Goal: Information Seeking & Learning: Learn about a topic

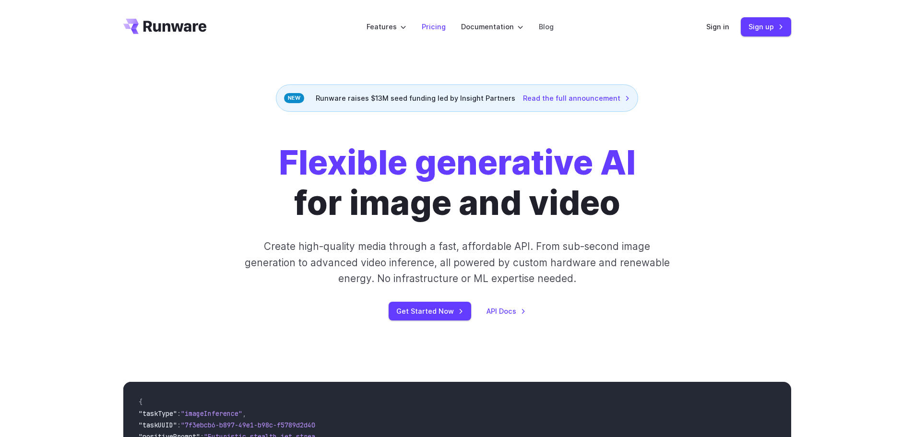
click at [441, 29] on link "Pricing" at bounding box center [434, 26] width 24 height 11
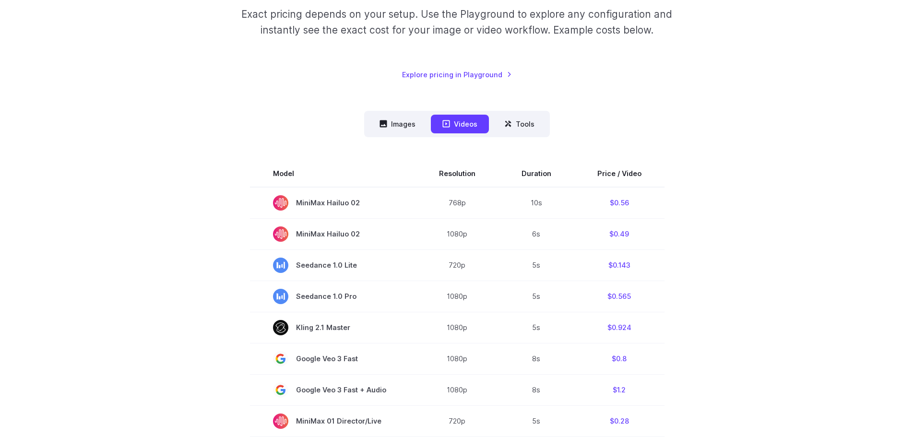
scroll to position [144, 0]
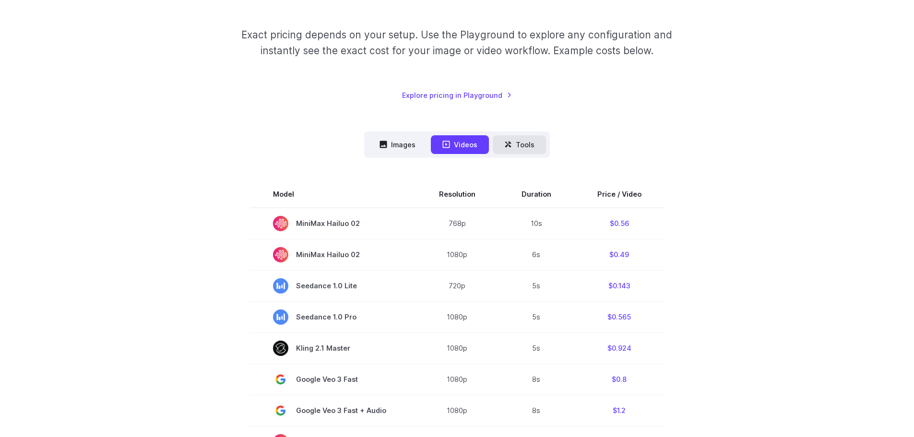
click at [521, 143] on button "Tools" at bounding box center [519, 144] width 53 height 19
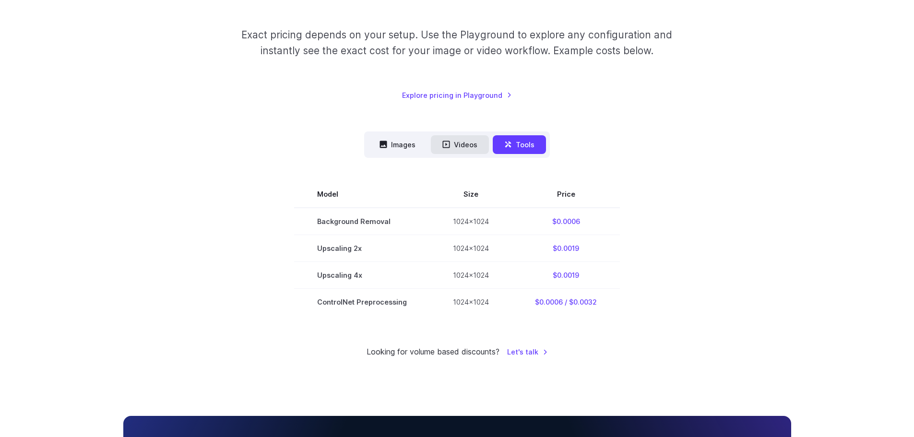
click at [431, 141] on button "Videos" at bounding box center [460, 144] width 58 height 19
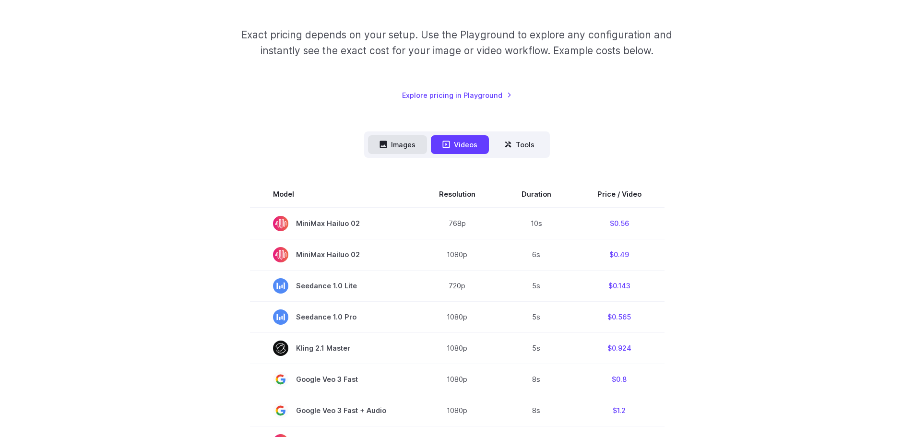
click at [398, 138] on button "Images" at bounding box center [397, 144] width 59 height 19
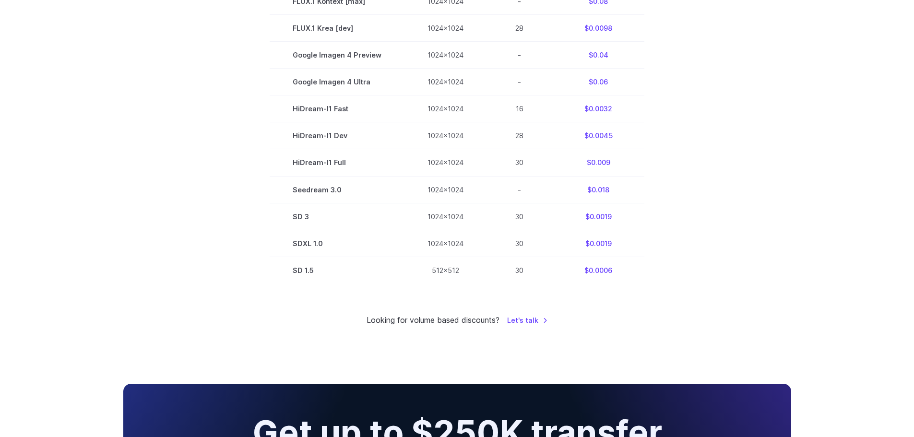
scroll to position [576, 0]
